Goal: Task Accomplishment & Management: Use online tool/utility

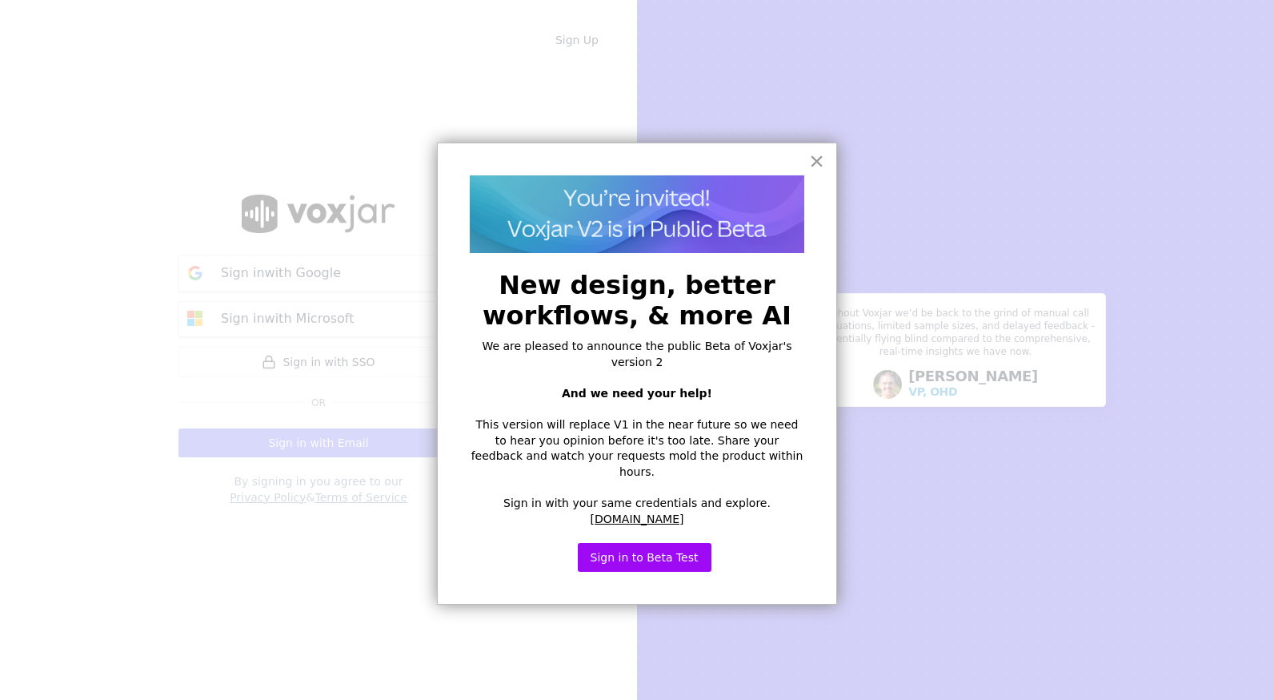
click at [818, 158] on button "×" at bounding box center [816, 161] width 15 height 26
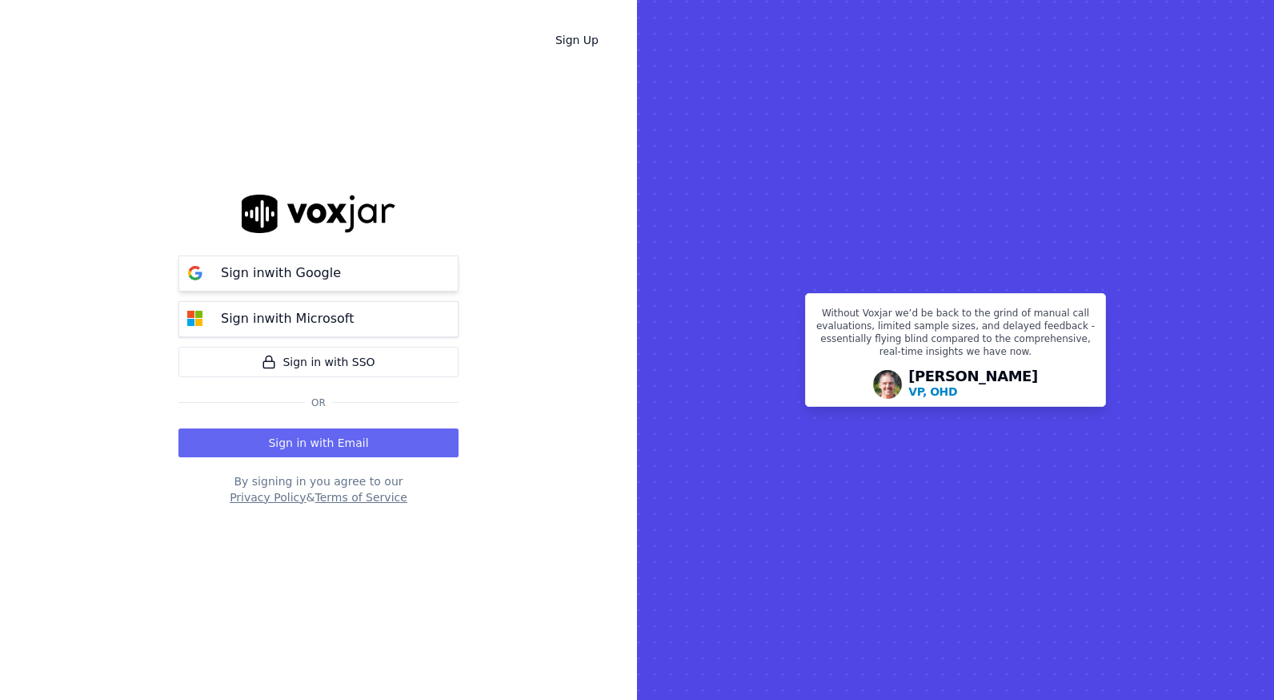
click at [251, 281] on p "Sign in with Google" at bounding box center [281, 272] width 120 height 19
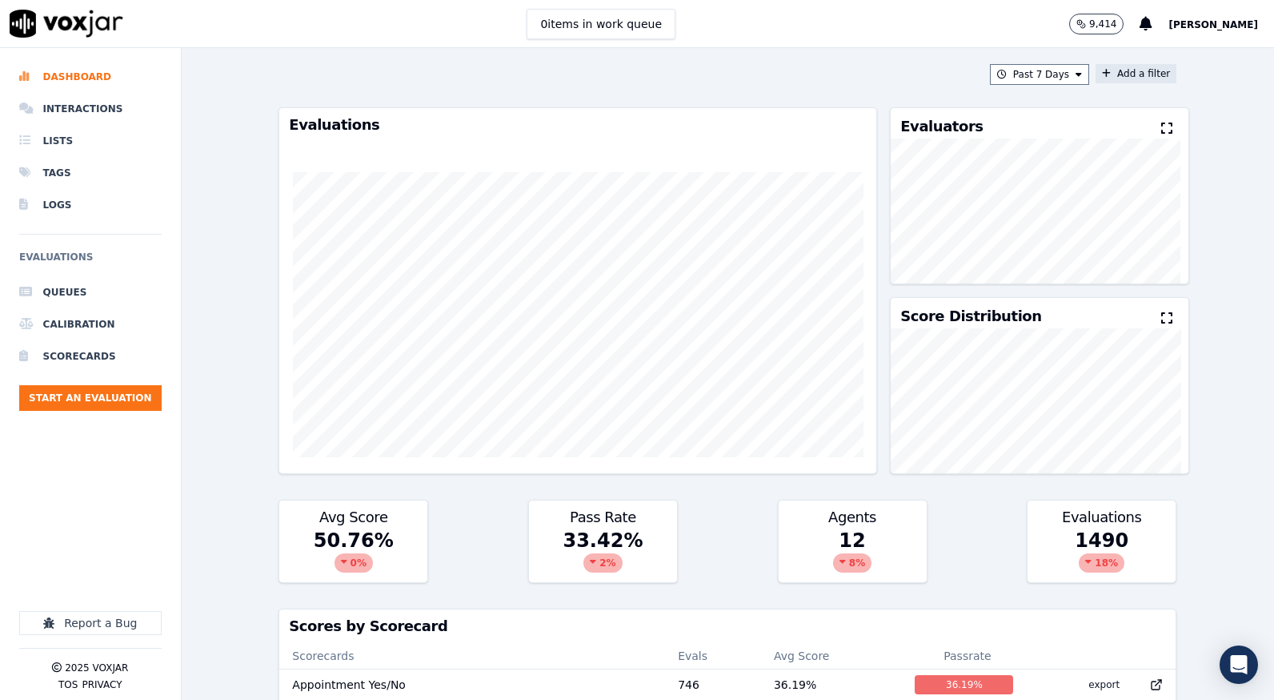
click at [1106, 78] on button "Add a filter" at bounding box center [1136, 73] width 81 height 19
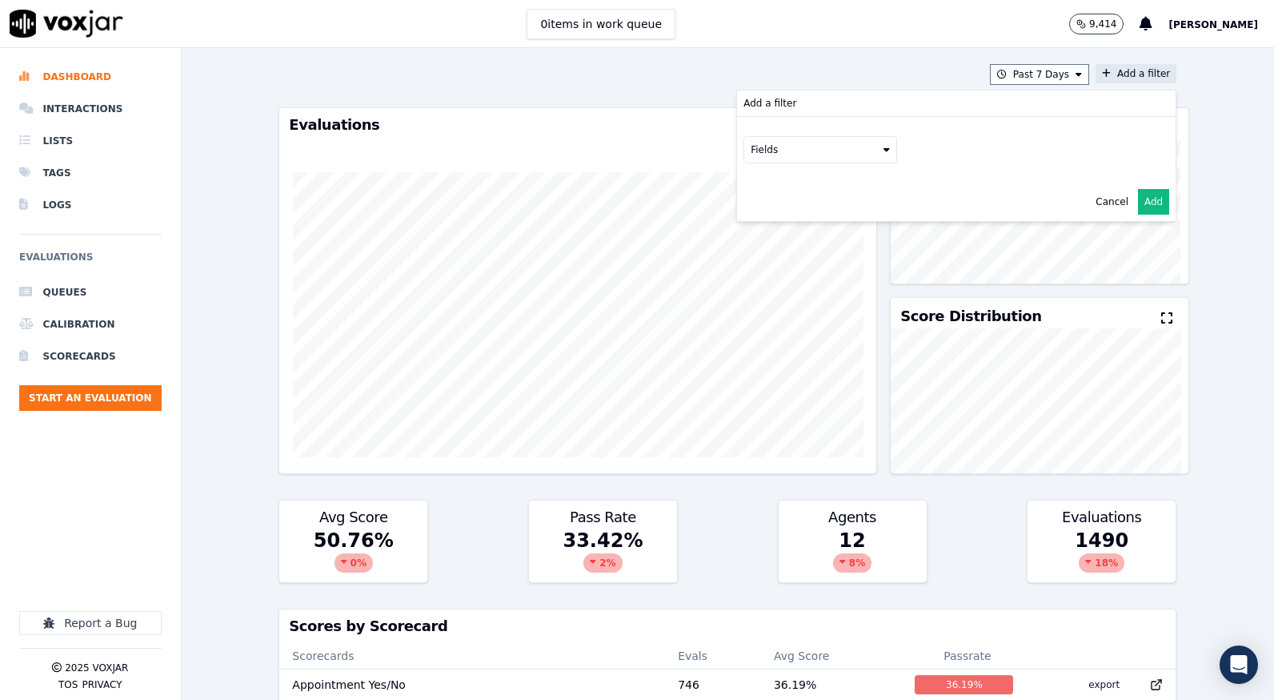
click at [845, 162] on button "Fields" at bounding box center [821, 149] width 154 height 27
click at [748, 302] on label "scorecard" at bounding box center [821, 311] width 146 height 19
click at [855, 182] on button "Fields" at bounding box center [840, 183] width 154 height 27
click at [767, 211] on label "title" at bounding box center [840, 210] width 146 height 19
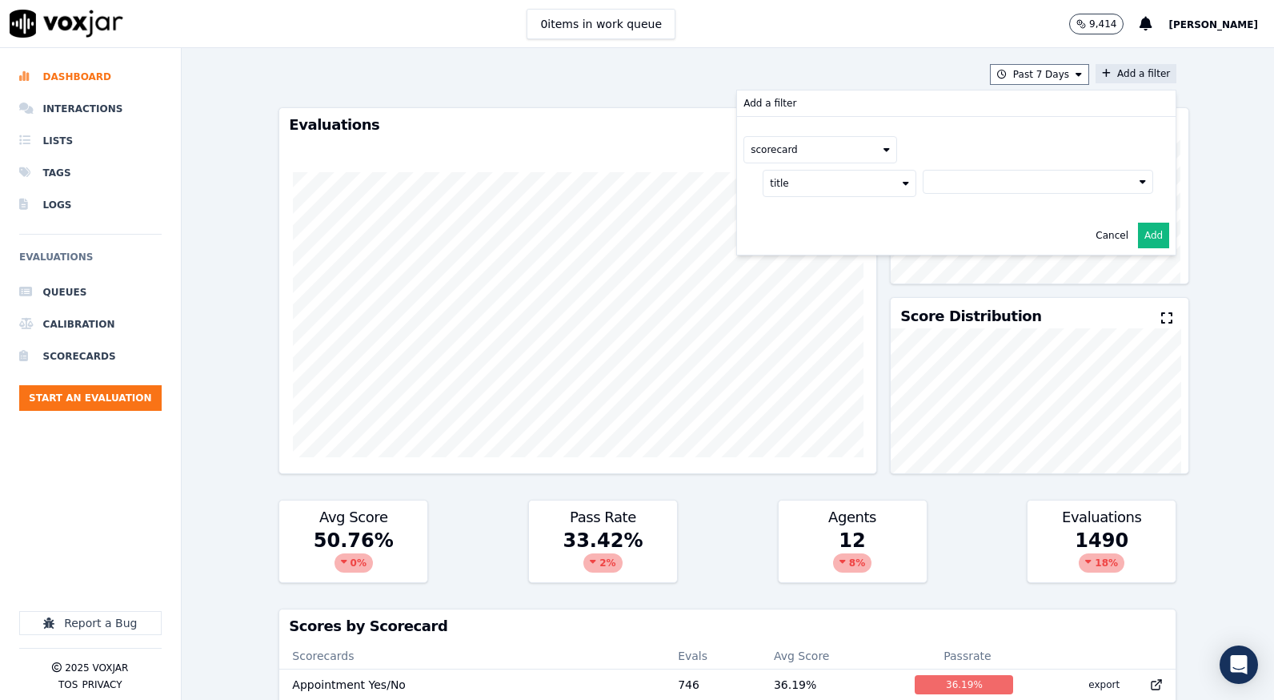
click at [966, 183] on button at bounding box center [1038, 182] width 231 height 24
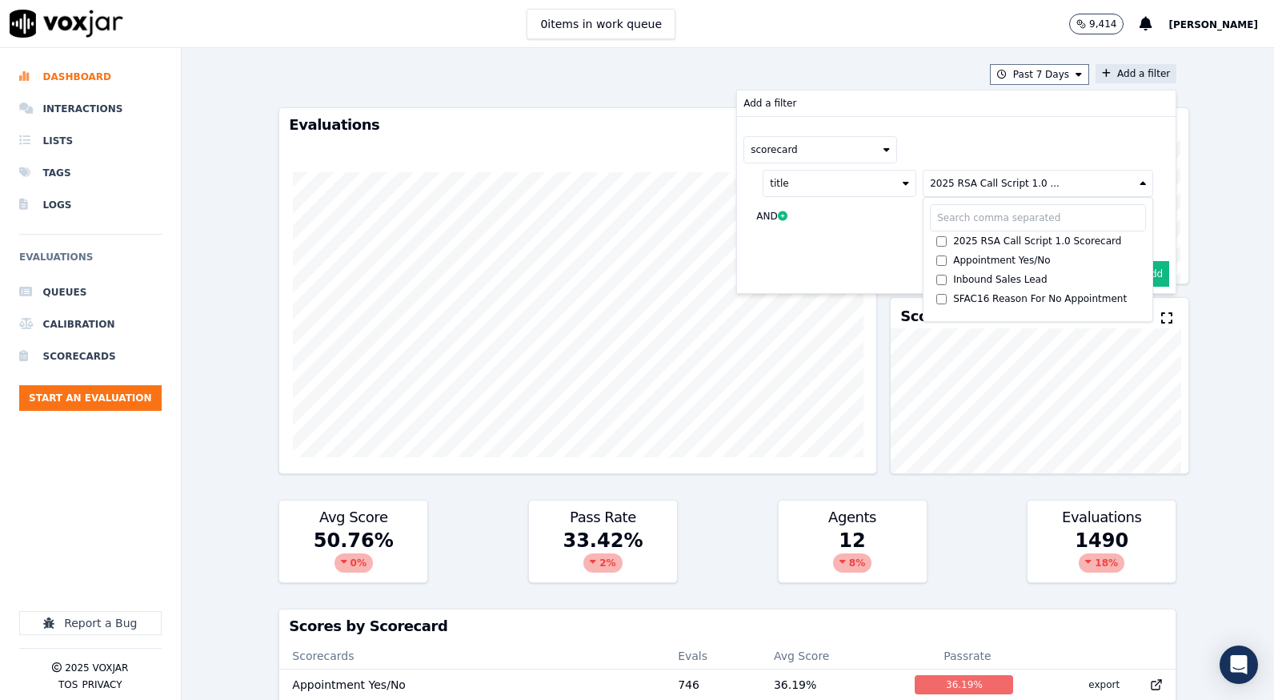
click at [1140, 233] on div "scorecard title 2025 RSA Call Script 1.0 ... 2025 RSA Call Script 1.0 Scorecard…" at bounding box center [956, 186] width 439 height 138
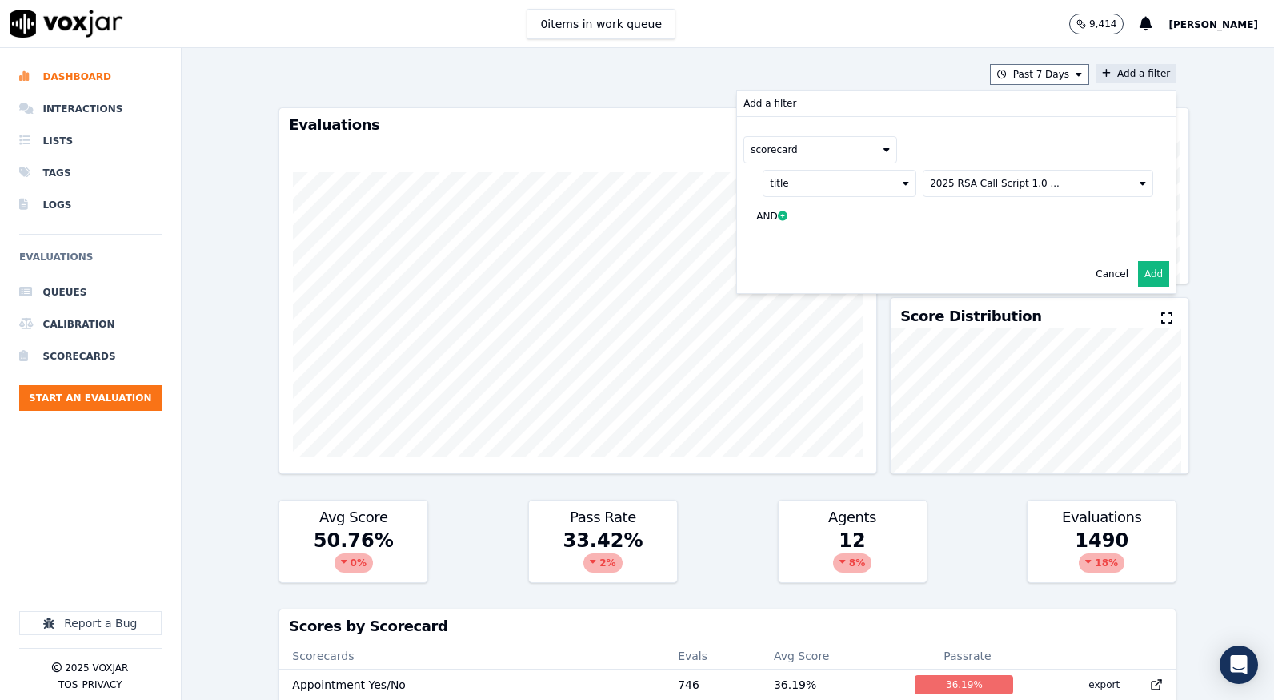
click at [1141, 269] on button "Add" at bounding box center [1153, 274] width 31 height 26
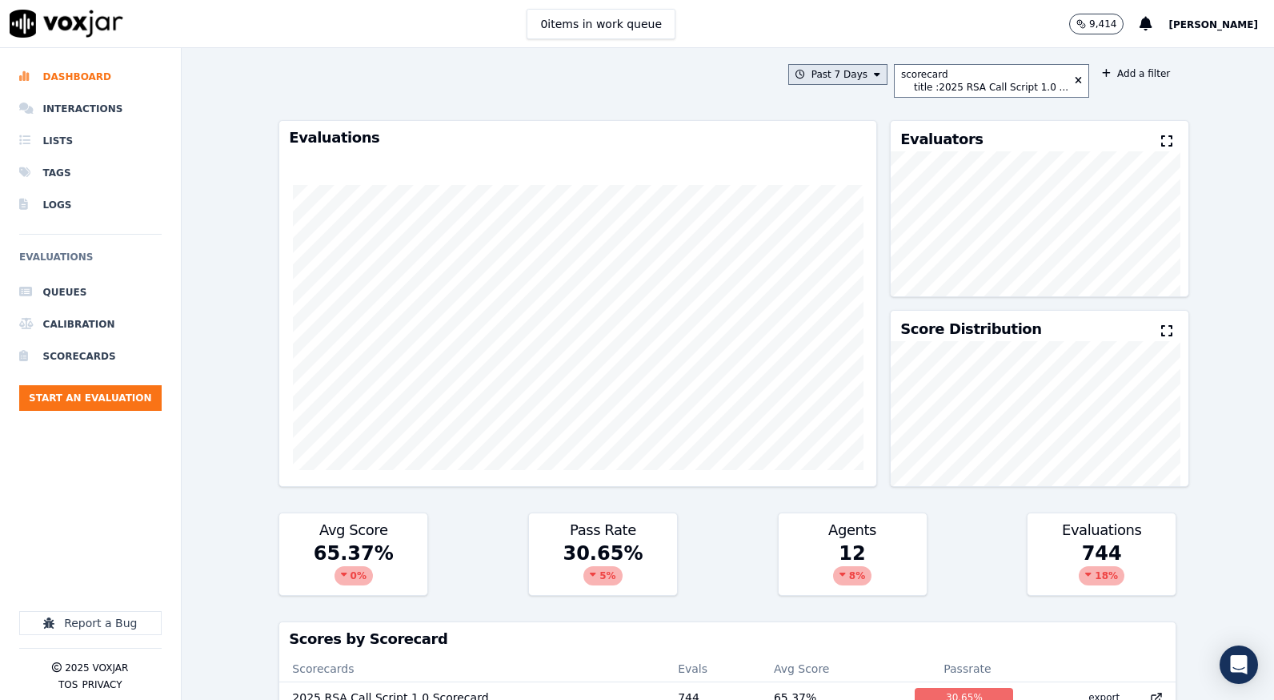
click at [864, 68] on button "Past 7 Days" at bounding box center [837, 74] width 99 height 21
click at [812, 203] on label "This Month" at bounding box center [834, 200] width 86 height 19
click at [860, 271] on button "Add" at bounding box center [863, 259] width 31 height 26
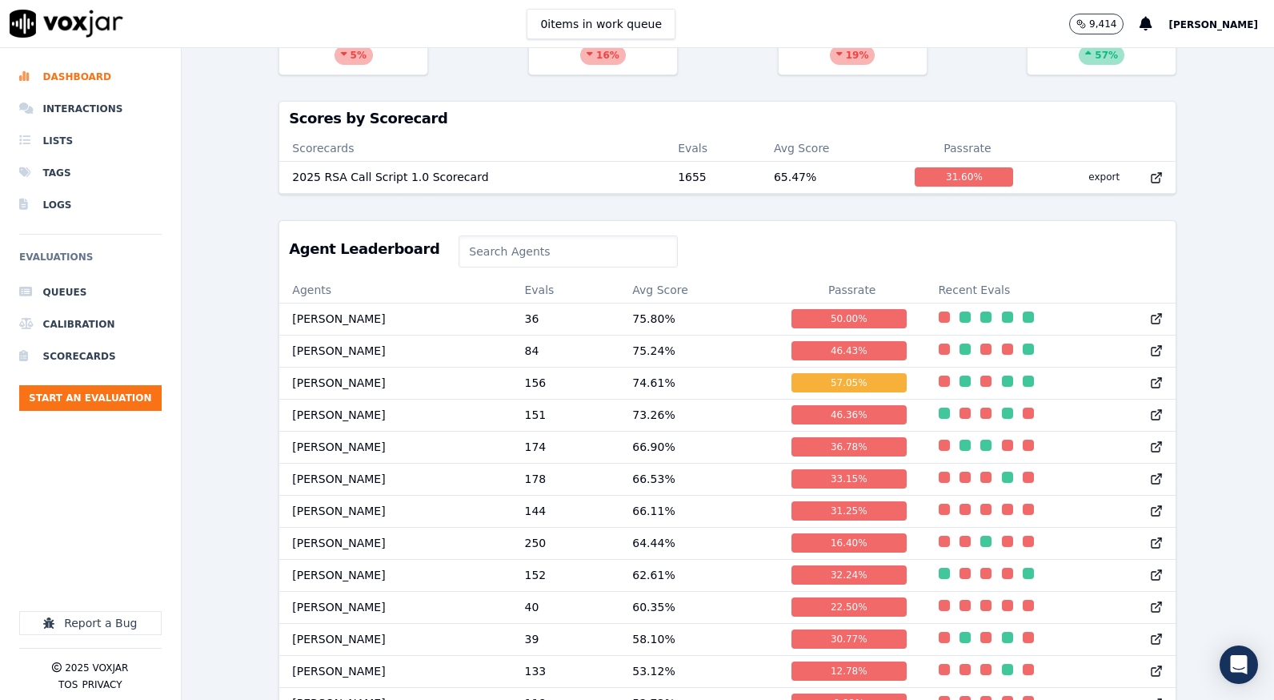
scroll to position [501, 0]
